Goal: Task Accomplishment & Management: Complete application form

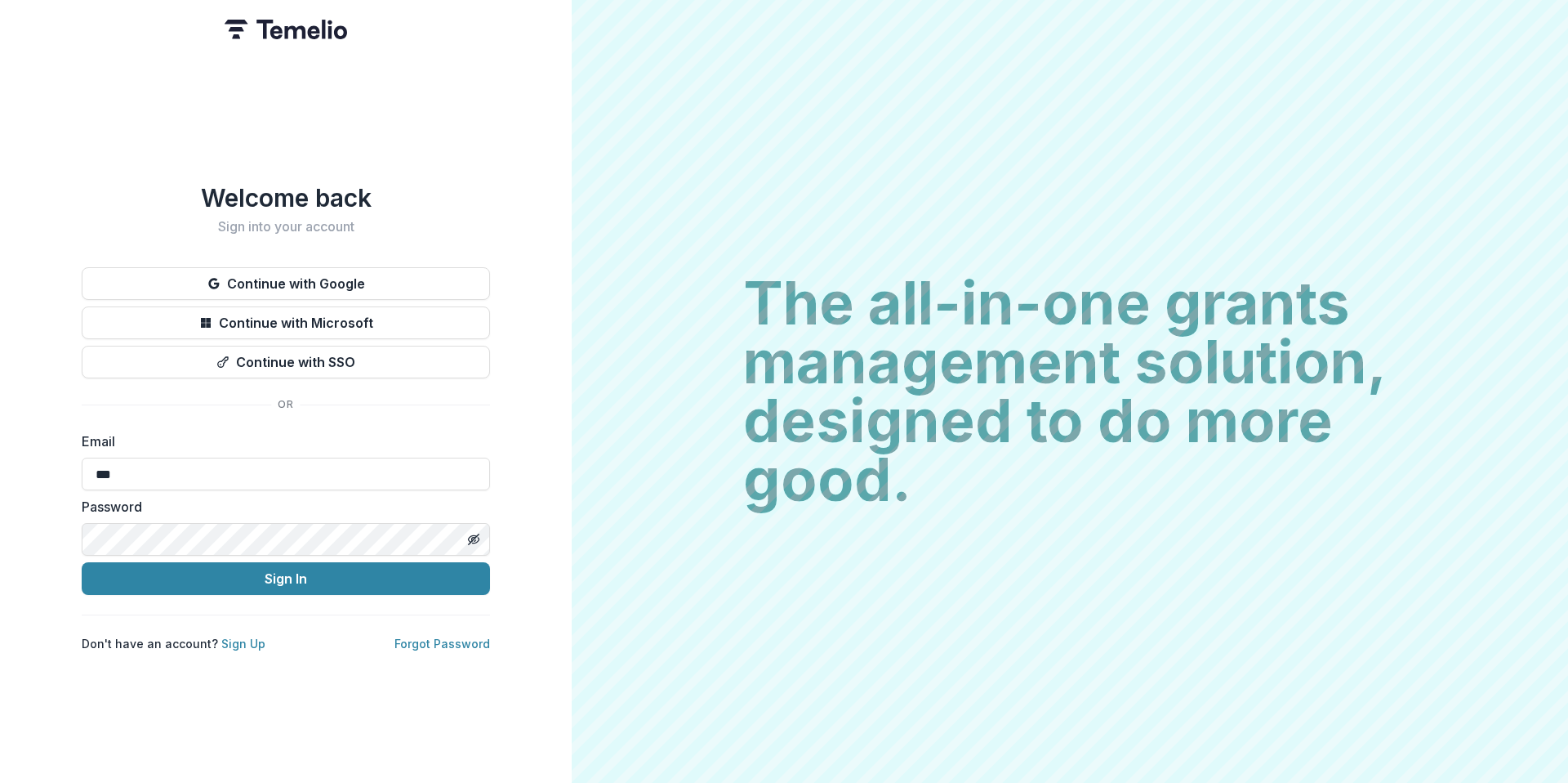
type input "**********"
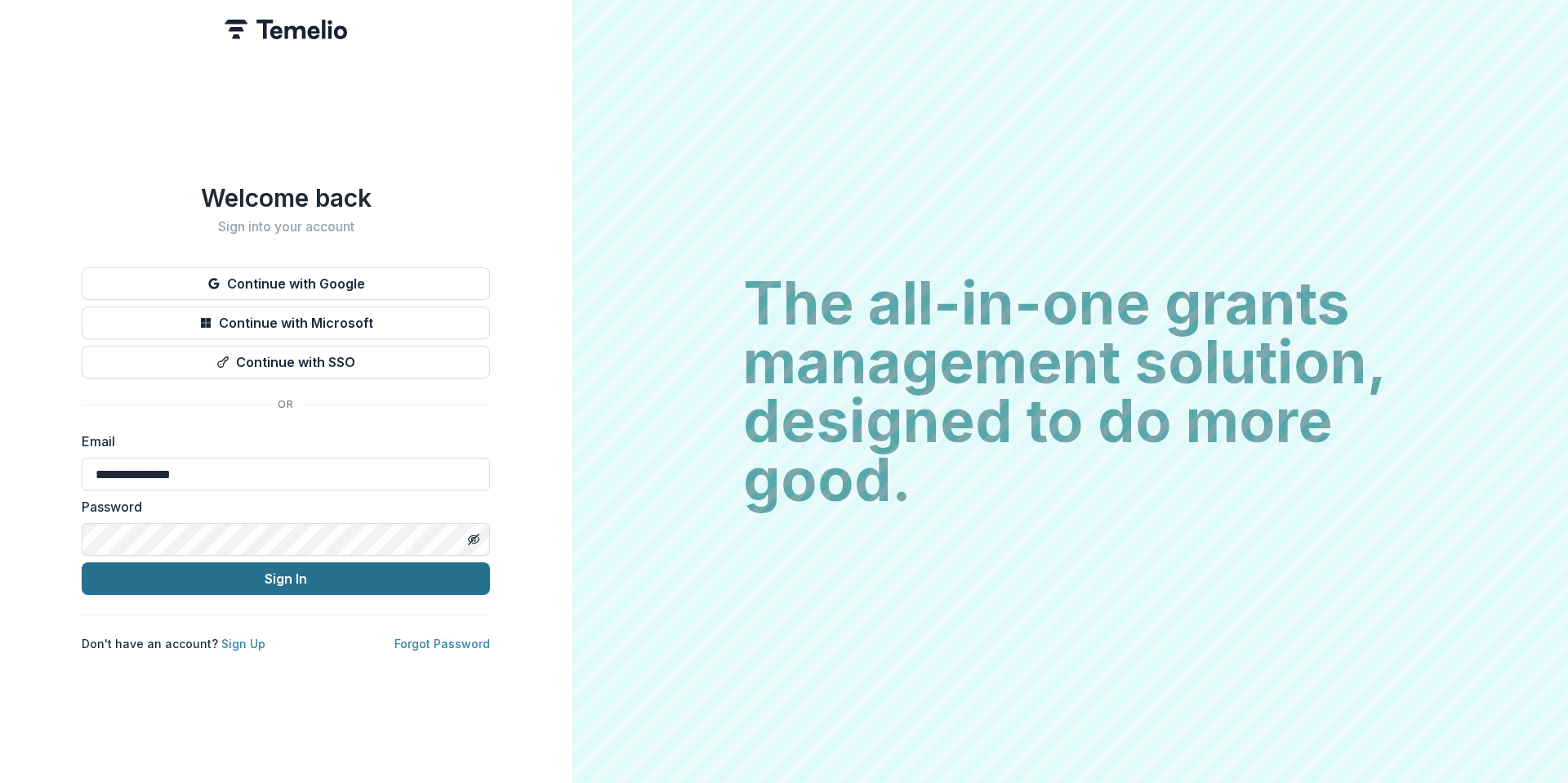
click at [226, 566] on button "Sign In" at bounding box center [286, 579] width 409 height 33
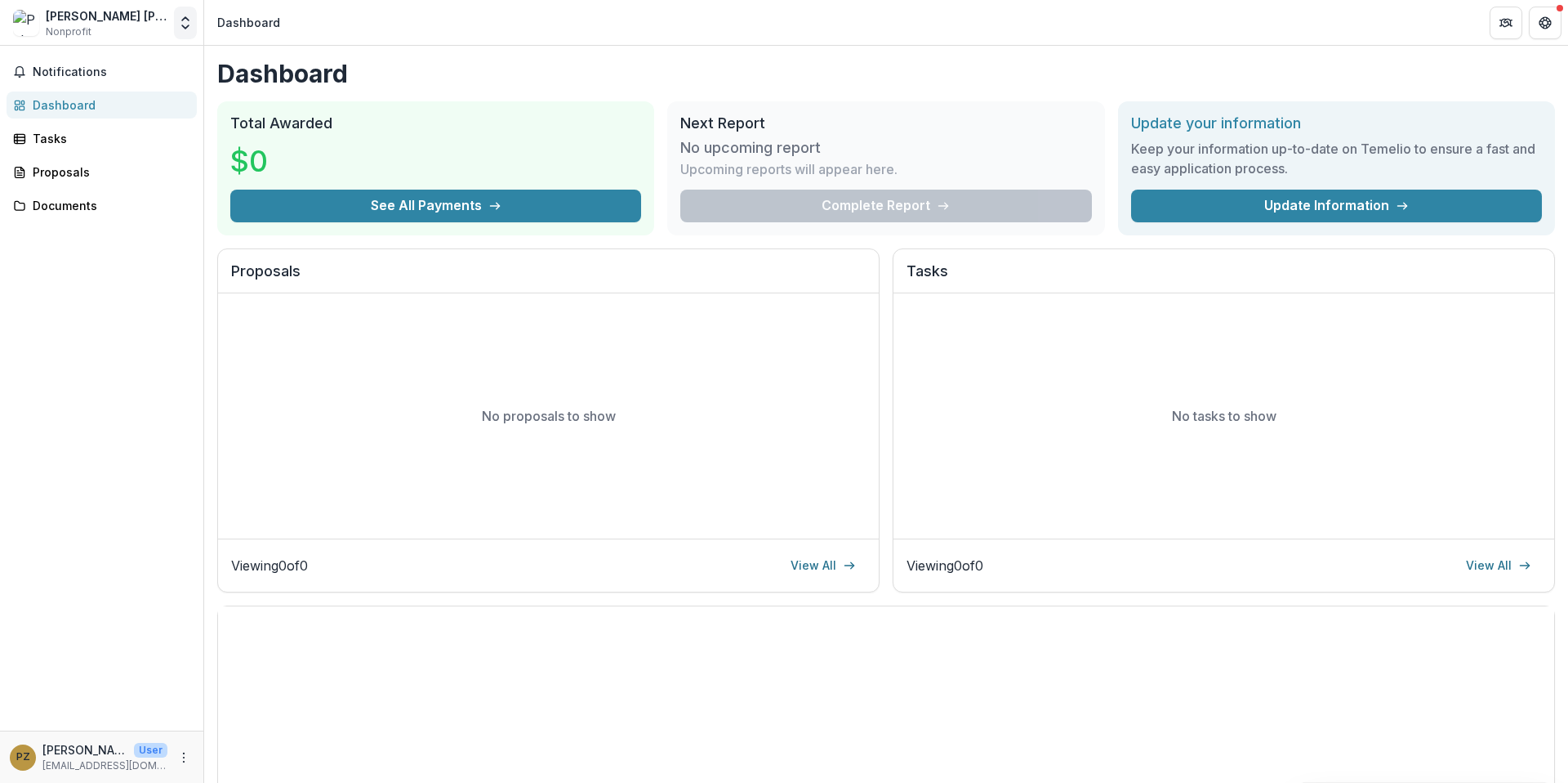
click at [183, 18] on polyline "Open entity switcher" at bounding box center [185, 19] width 7 height 3
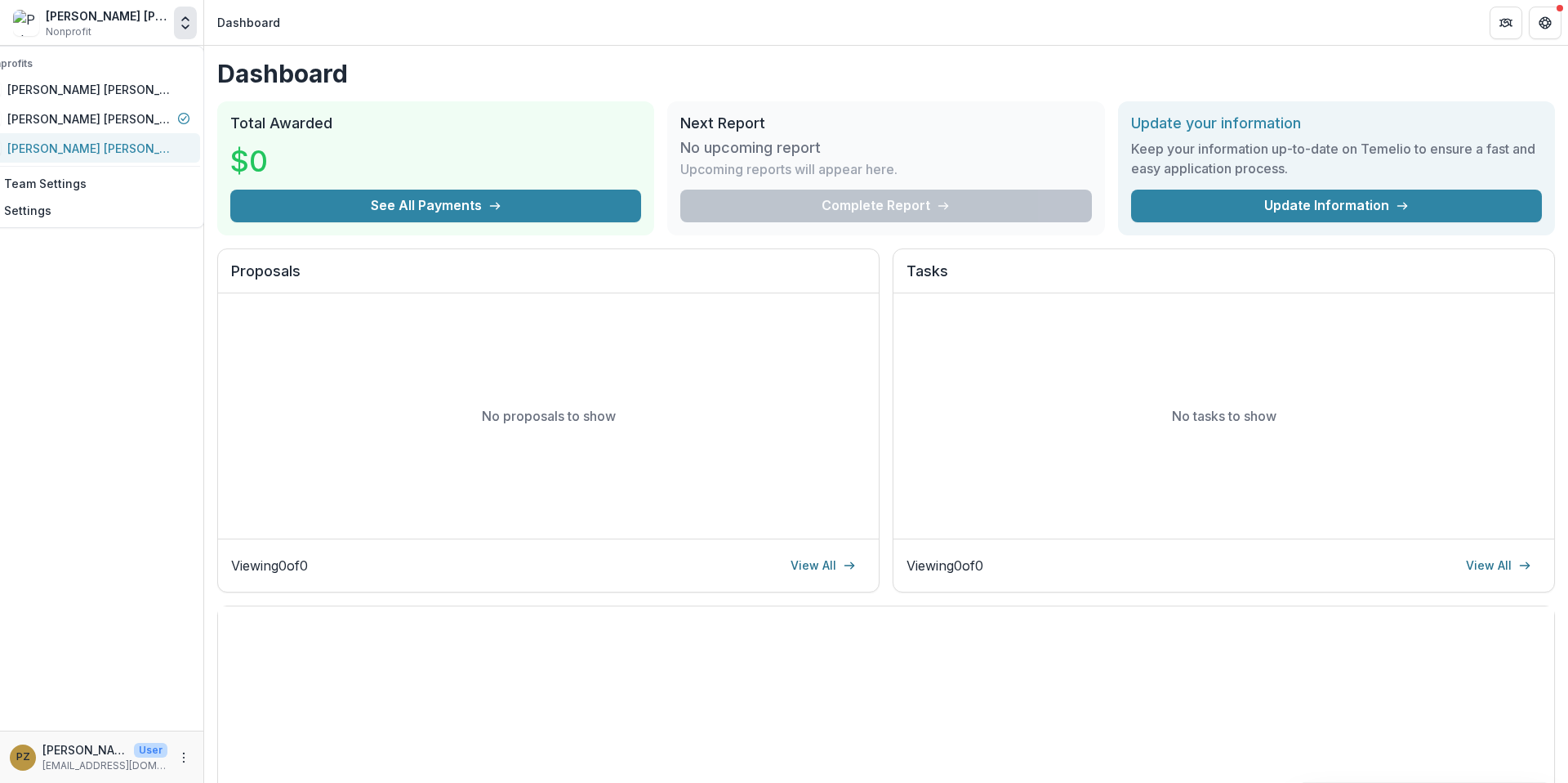
click at [112, 152] on div "[PERSON_NAME] [PERSON_NAME]" at bounding box center [89, 149] width 163 height 17
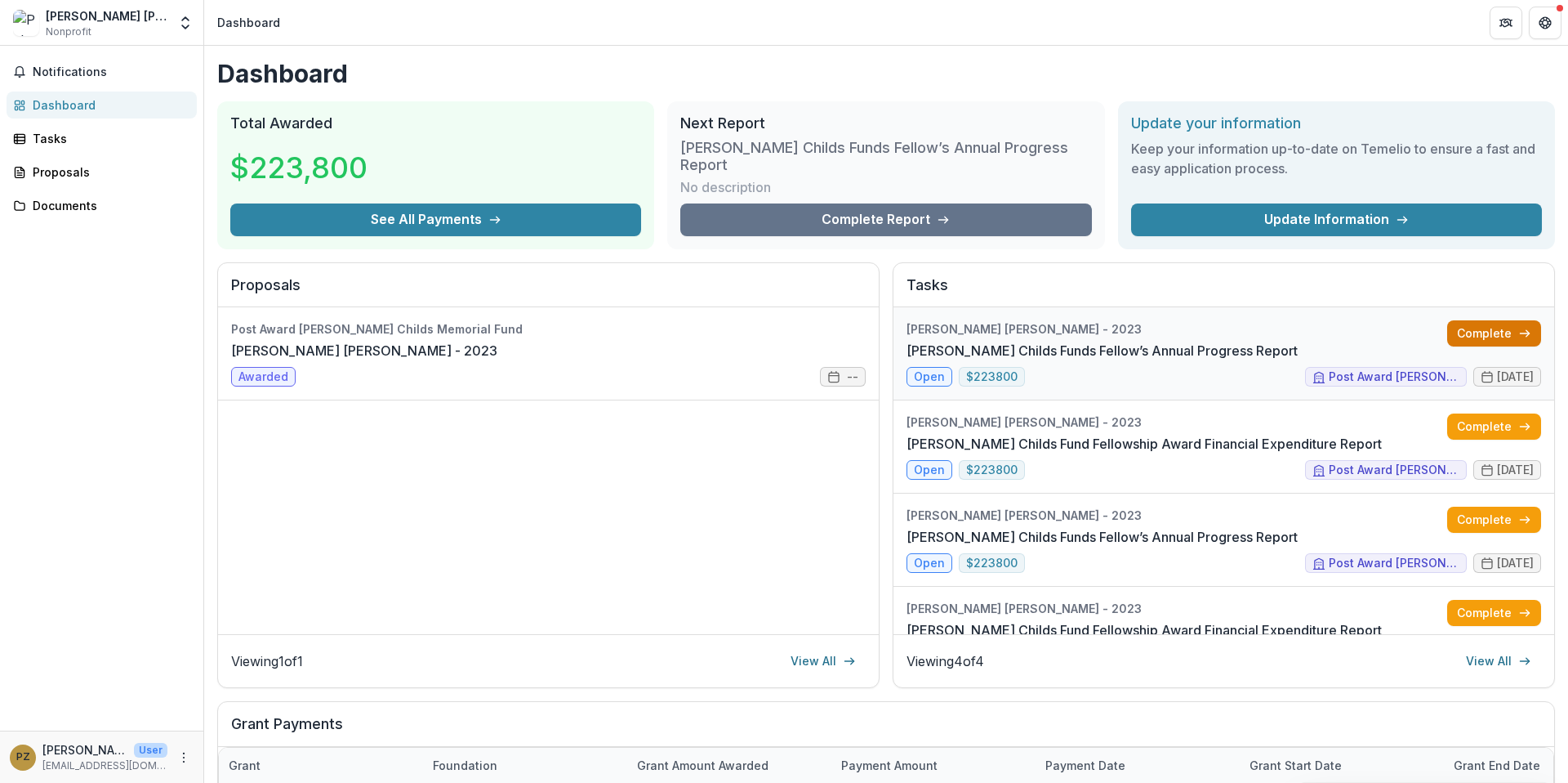
click at [1480, 320] on link "Complete" at bounding box center [1493, 333] width 94 height 26
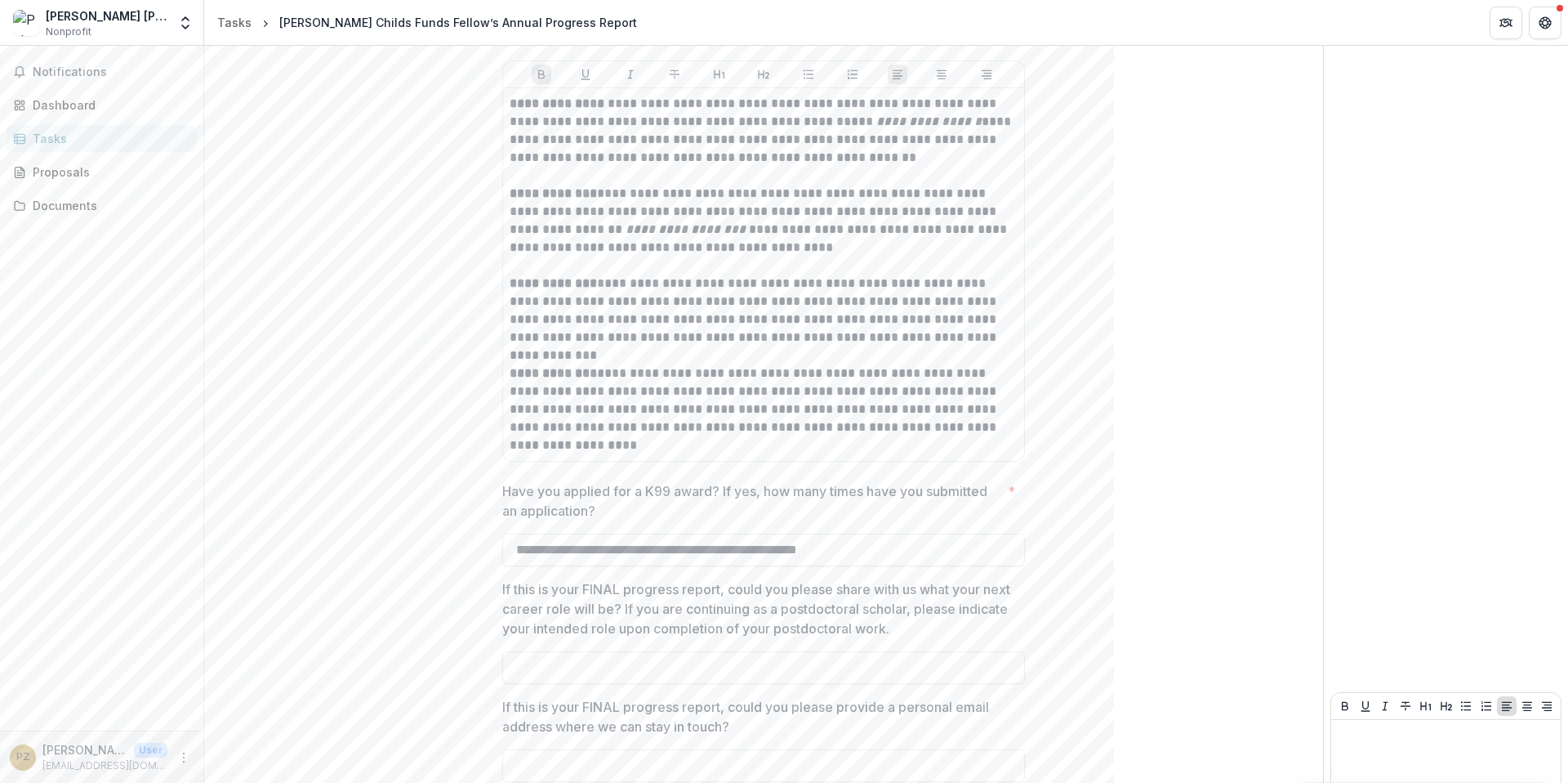
scroll to position [3572, 0]
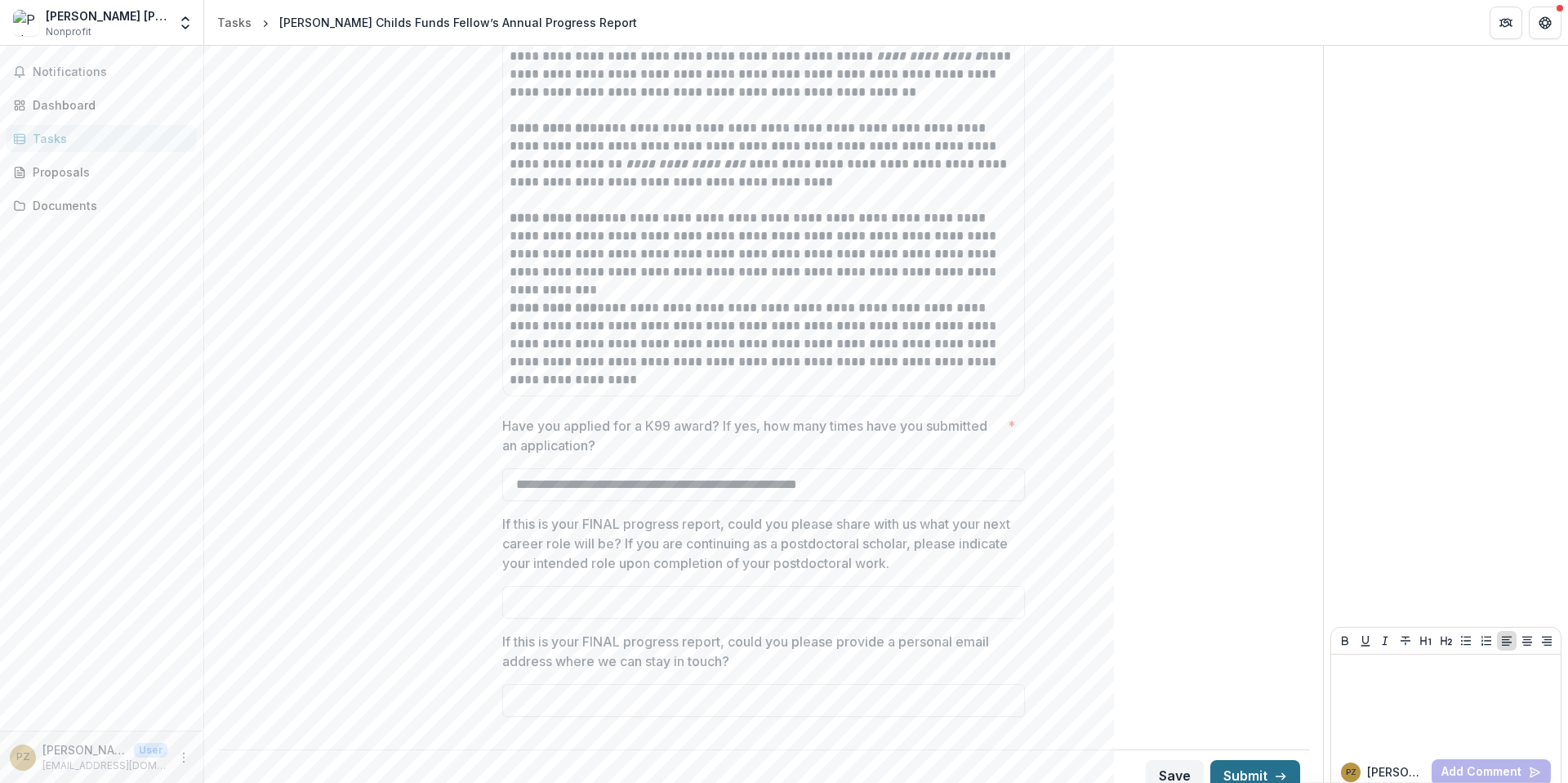
click at [1251, 760] on button "Submit" at bounding box center [1255, 776] width 90 height 33
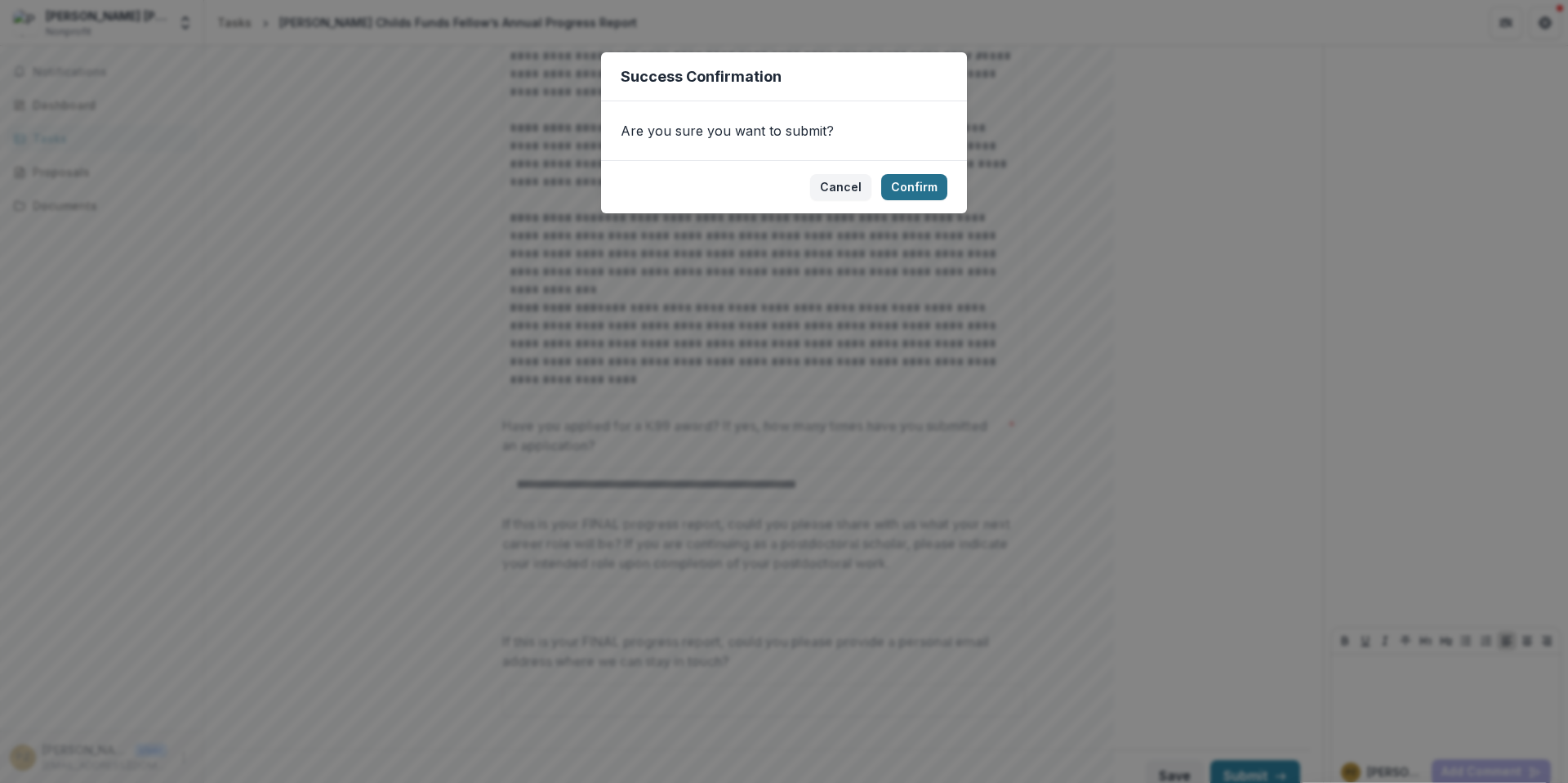
click at [933, 191] on button "Confirm" at bounding box center [914, 187] width 66 height 26
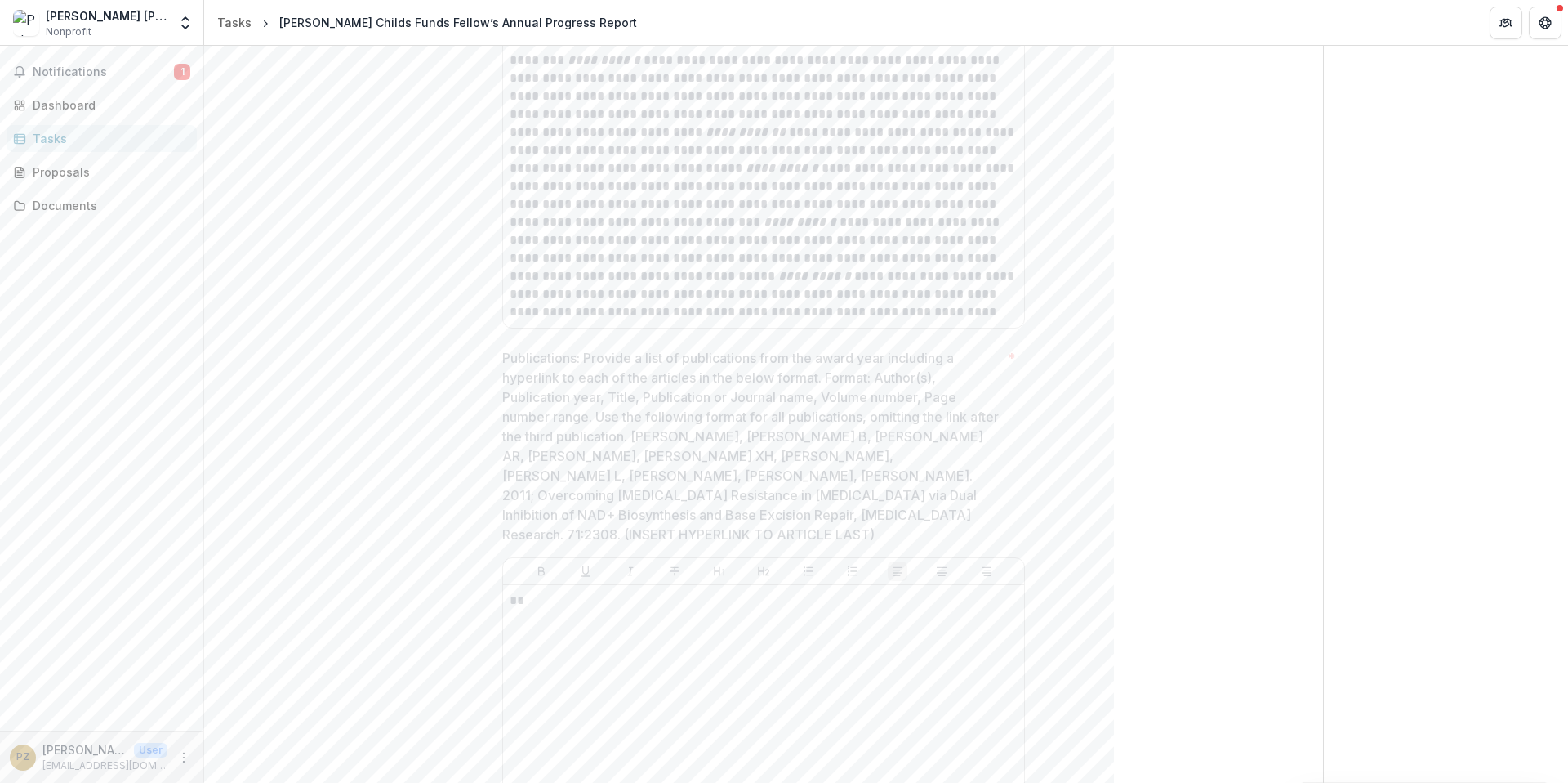
scroll to position [2638, 0]
